Goal: Information Seeking & Learning: Understand process/instructions

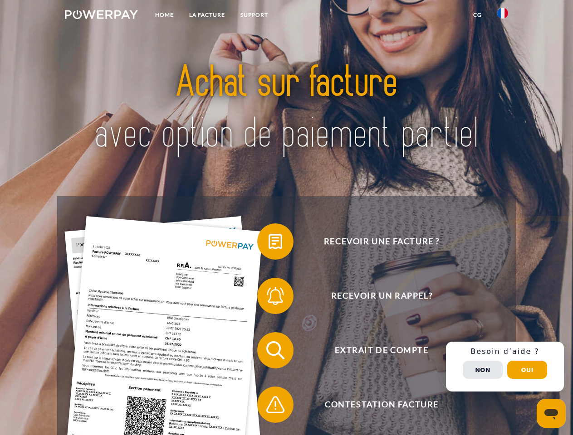
click at [101, 16] on img at bounding box center [101, 14] width 73 height 9
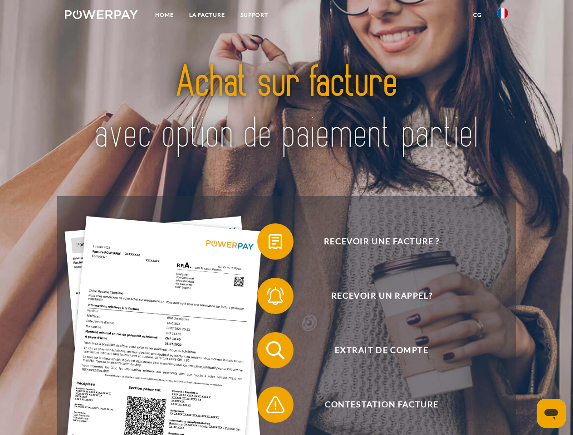
click at [502, 16] on img at bounding box center [502, 13] width 11 height 11
click at [477, 15] on link "CG" at bounding box center [477, 15] width 24 height 16
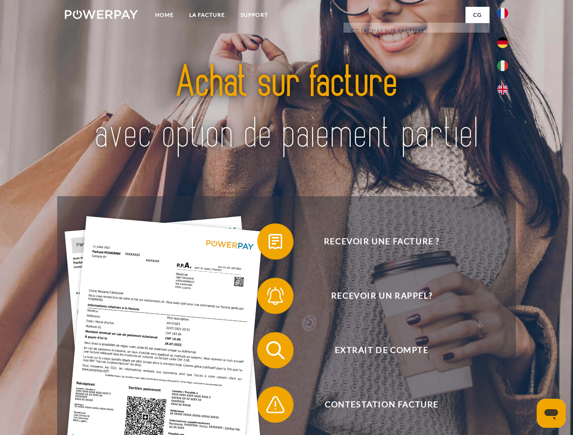
click at [268, 244] on span at bounding box center [261, 241] width 45 height 45
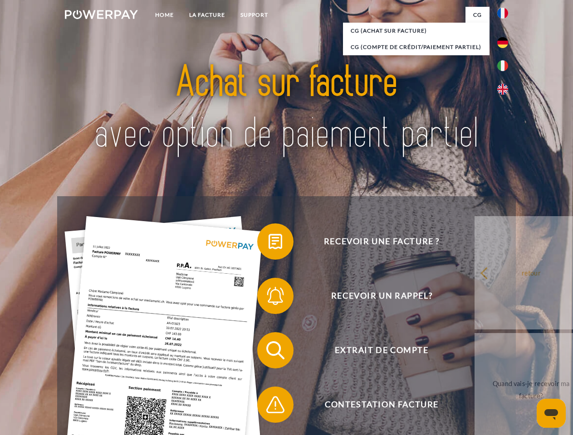
click at [268, 298] on span at bounding box center [261, 295] width 45 height 45
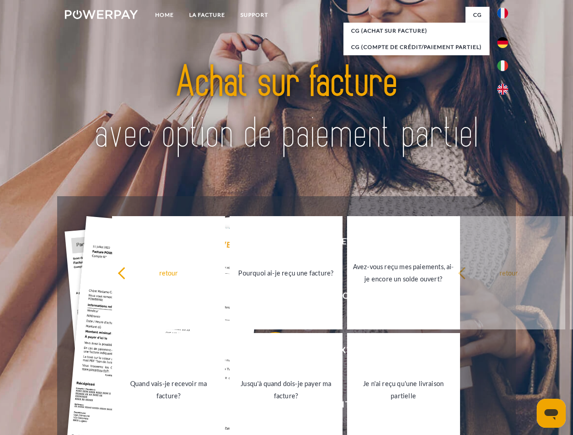
click at [268, 352] on link "Jusqu'à quand dois-je payer ma facture?" at bounding box center [285, 389] width 113 height 113
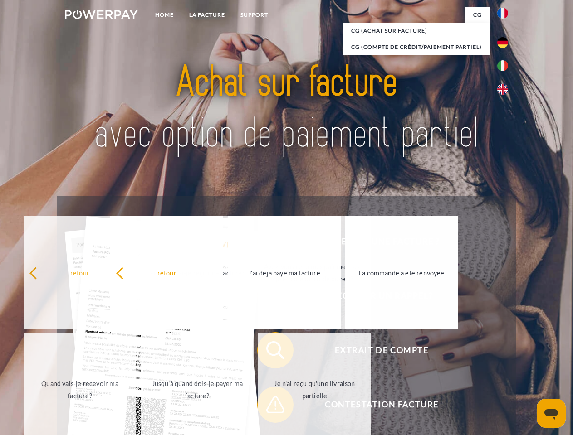
click at [268, 407] on span at bounding box center [261, 404] width 45 height 45
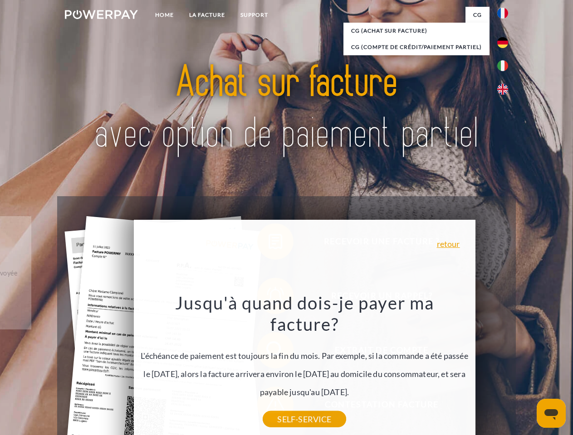
click at [505, 367] on div "Recevoir une facture ? Recevoir un rappel? Extrait de compte retour" at bounding box center [286, 377] width 458 height 363
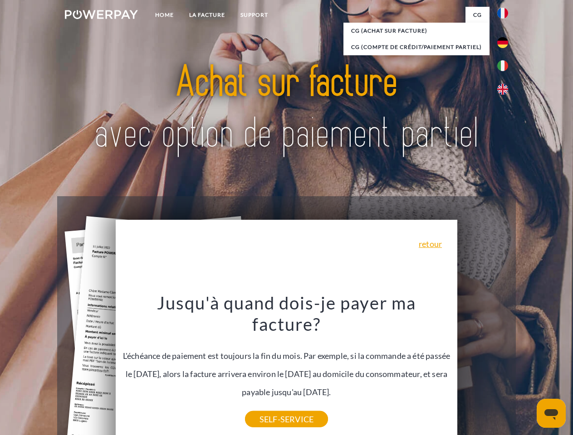
click at [482, 369] on span "Extrait de compte" at bounding box center [381, 350] width 222 height 36
click at [527, 370] on header "Home LA FACTURE Support" at bounding box center [286, 313] width 573 height 626
